Goal: Task Accomplishment & Management: Use online tool/utility

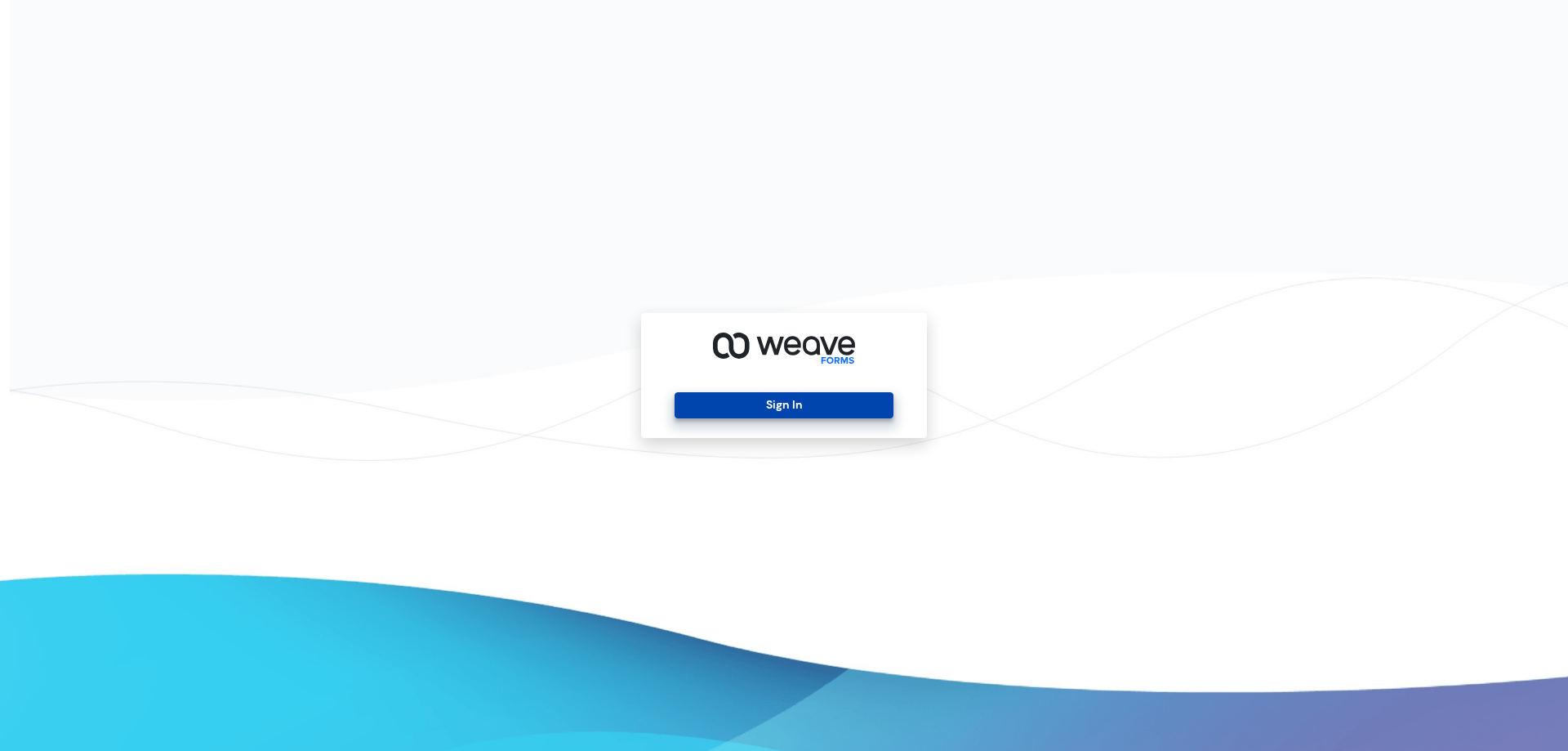
click at [780, 400] on button "Sign In" at bounding box center [783, 405] width 218 height 26
